Goal: Information Seeking & Learning: Compare options

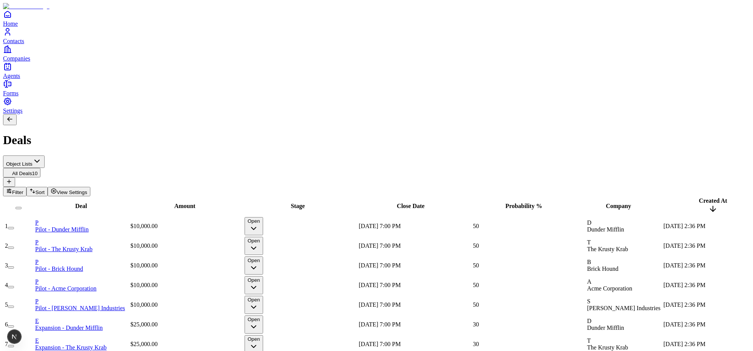
click at [87, 189] on span "View Settings" at bounding box center [72, 192] width 31 height 6
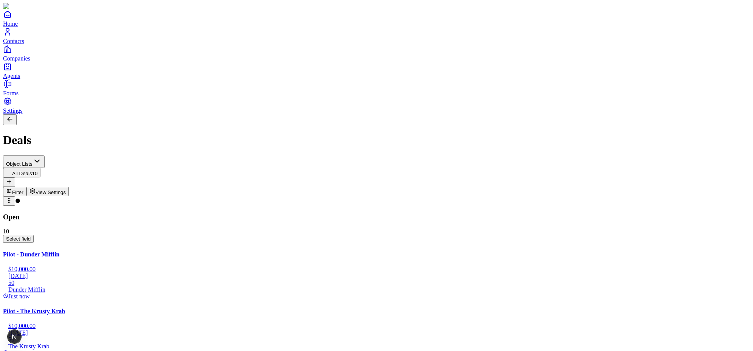
drag, startPoint x: 356, startPoint y: 80, endPoint x: 236, endPoint y: 77, distance: 120.2
drag, startPoint x: 96, startPoint y: 124, endPoint x: 259, endPoint y: 128, distance: 163.3
drag, startPoint x: 124, startPoint y: 209, endPoint x: 414, endPoint y: 159, distance: 294.1
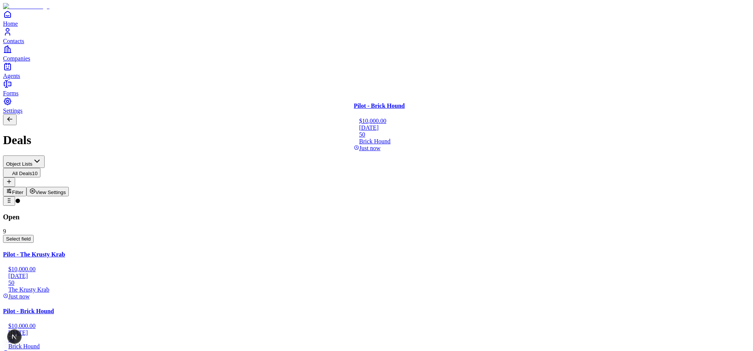
click at [31, 236] on span "Select field" at bounding box center [18, 239] width 25 height 6
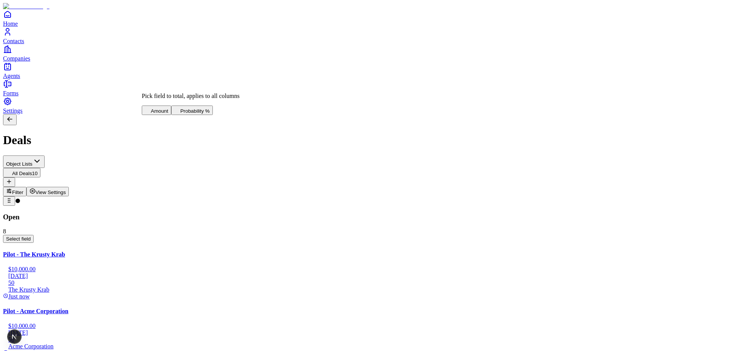
click at [168, 108] on span "Amount" at bounding box center [159, 111] width 17 height 6
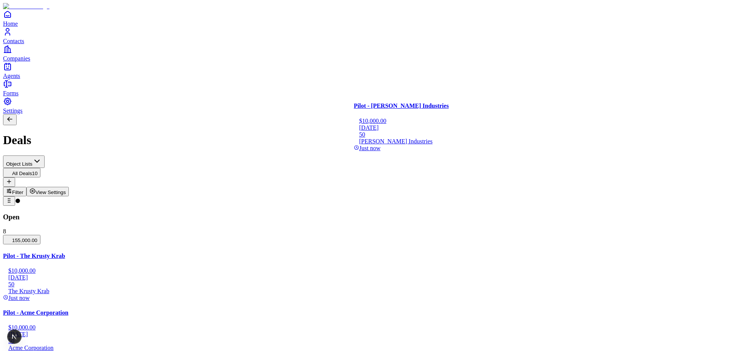
drag, startPoint x: 111, startPoint y: 271, endPoint x: 411, endPoint y: 231, distance: 303.1
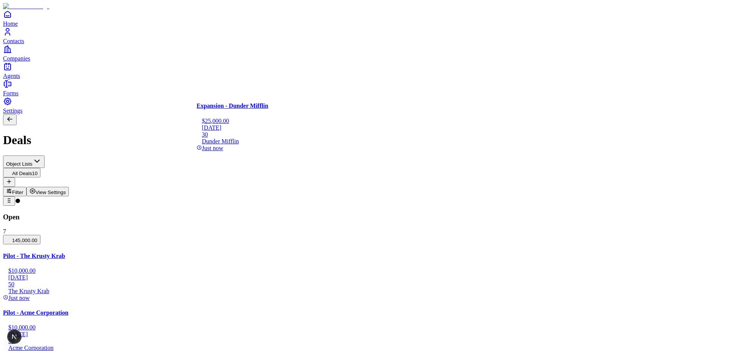
drag, startPoint x: 200, startPoint y: 75, endPoint x: 416, endPoint y: 70, distance: 216.6
